Goal: Task Accomplishment & Management: Manage account settings

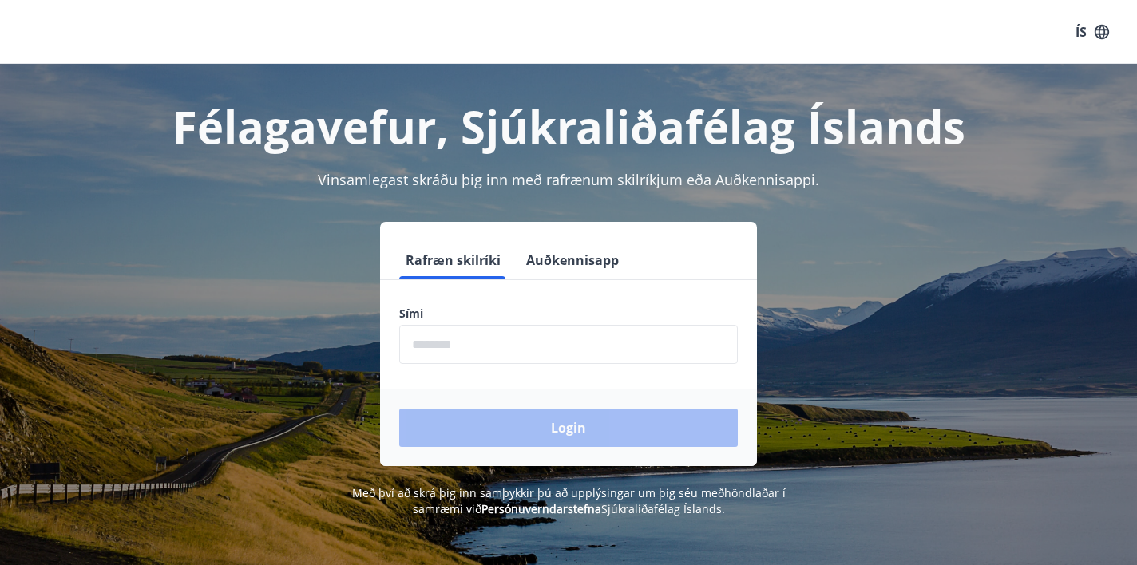
click at [433, 342] on input "phone" at bounding box center [568, 344] width 339 height 39
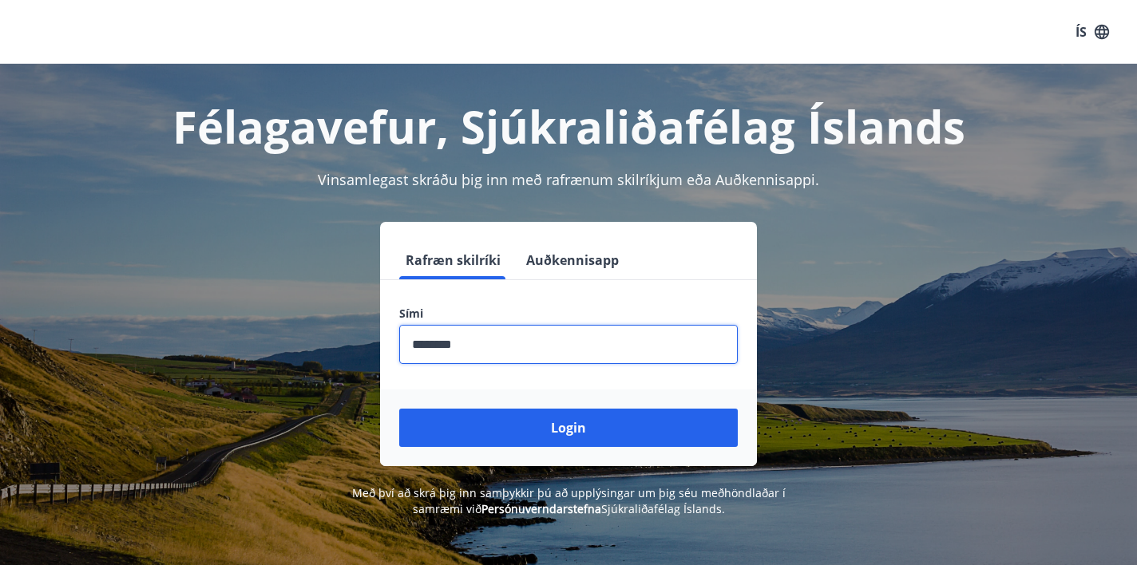
type input "********"
click at [569, 428] on button "Login" at bounding box center [568, 428] width 339 height 38
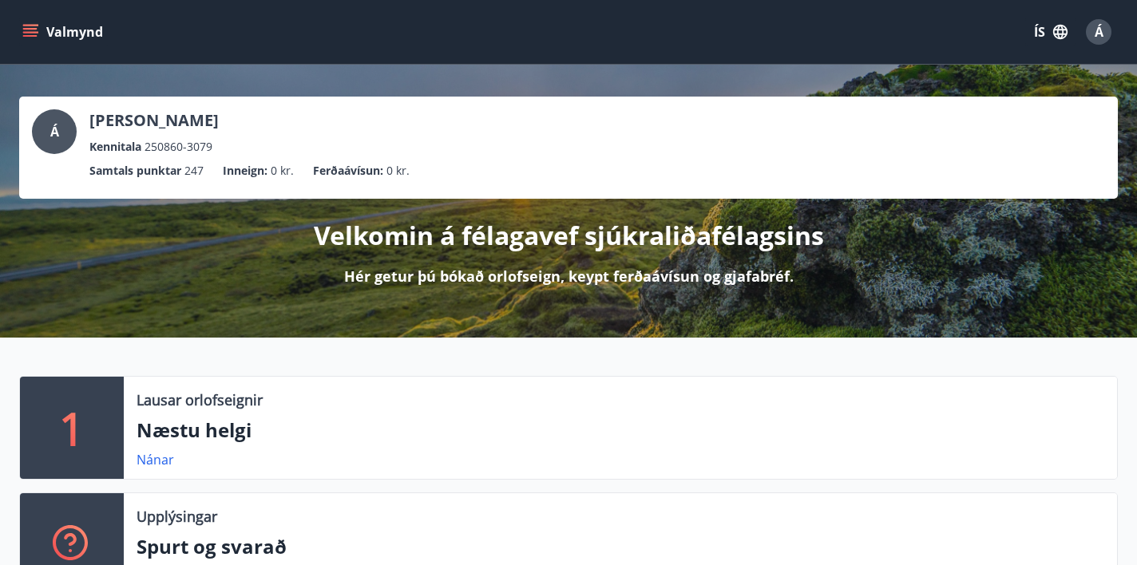
click at [33, 31] on icon "menu" at bounding box center [30, 32] width 16 height 16
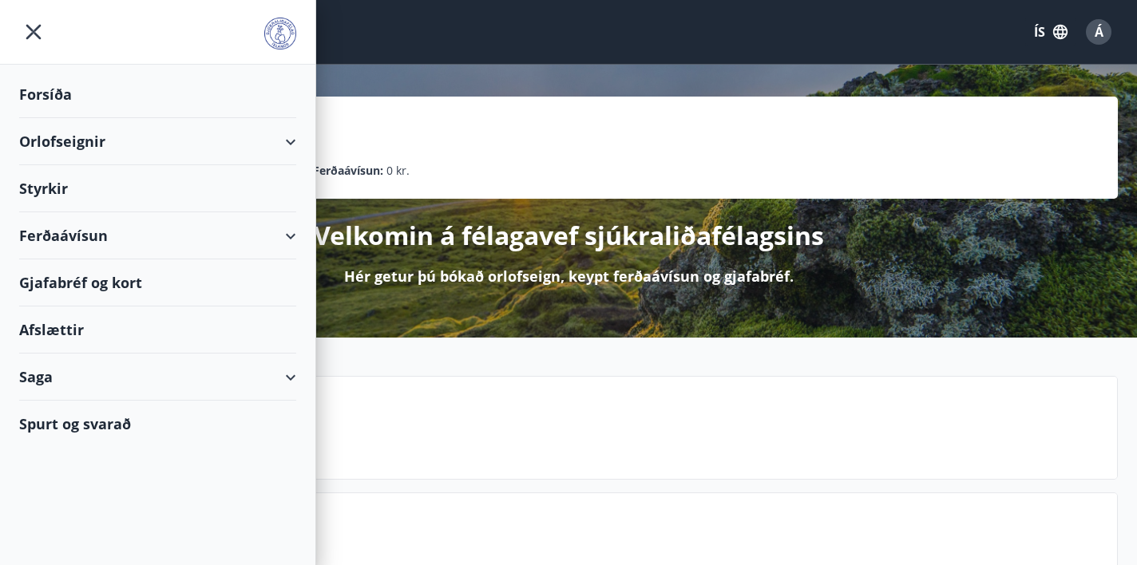
click at [59, 331] on div "Afslættir" at bounding box center [157, 330] width 277 height 47
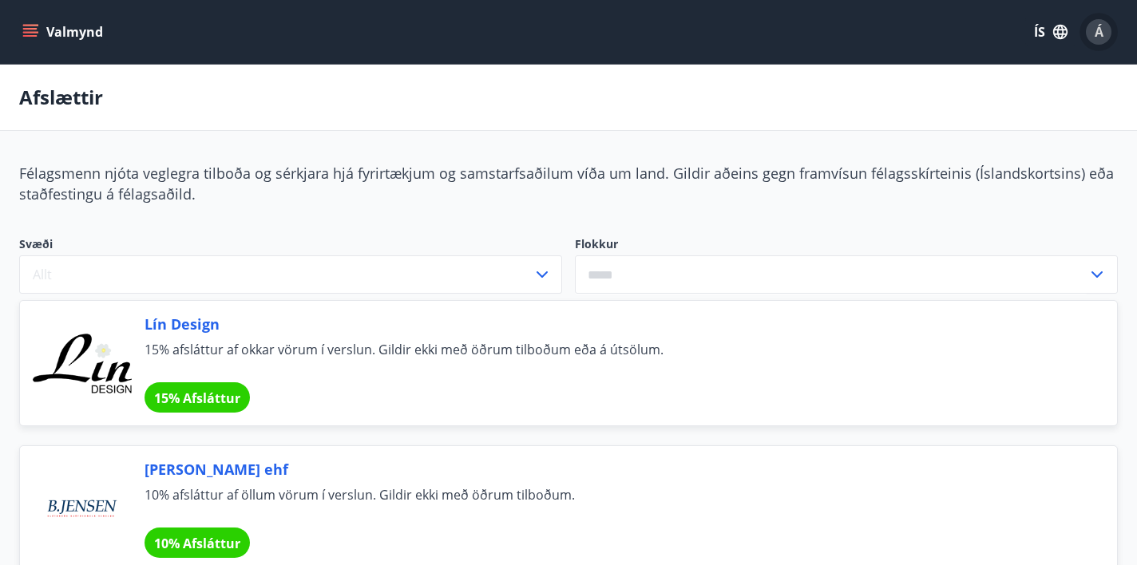
click at [1100, 29] on span "Á" at bounding box center [1099, 32] width 9 height 18
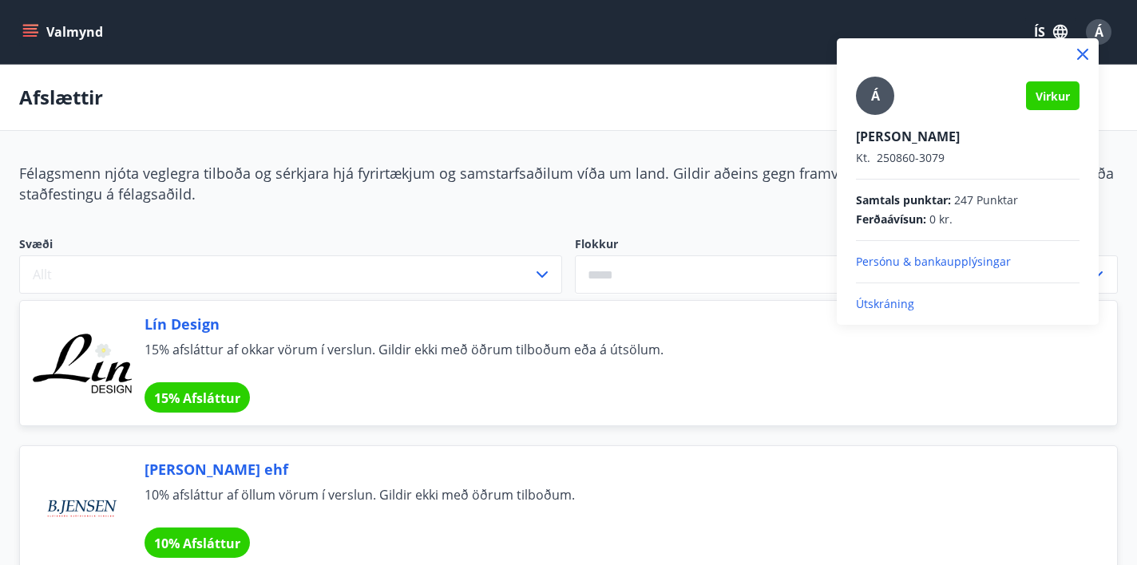
click at [879, 308] on p "Útskráning" at bounding box center [968, 304] width 224 height 16
